Goal: Task Accomplishment & Management: Manage account settings

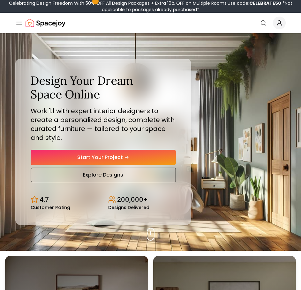
click at [280, 23] on icon "Global" at bounding box center [279, 24] width 4 height 2
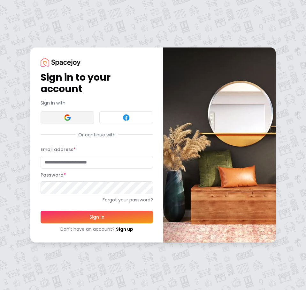
click at [63, 119] on button at bounding box center [68, 117] width 54 height 13
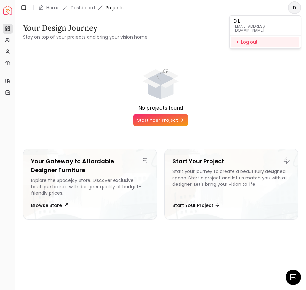
click at [292, 5] on html "Spacejoy Dashboard Overview Projects My Referrals My Profile Gift Card Balance …" at bounding box center [153, 145] width 306 height 290
click at [251, 41] on div "Log out" at bounding box center [265, 42] width 68 height 10
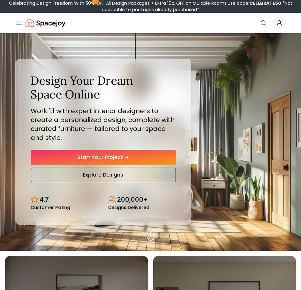
click at [279, 11] on div "Celebrating Design Freedom With 50% OFF All Design Packages + Extra 10% OFF on …" at bounding box center [151, 6] width 296 height 13
click at [277, 24] on icon "Global" at bounding box center [279, 23] width 6 height 6
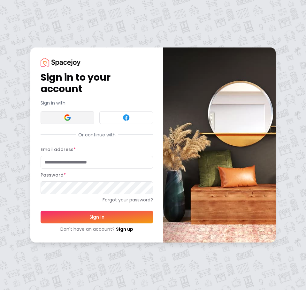
click at [59, 120] on button at bounding box center [68, 117] width 54 height 13
